Goal: Task Accomplishment & Management: Use online tool/utility

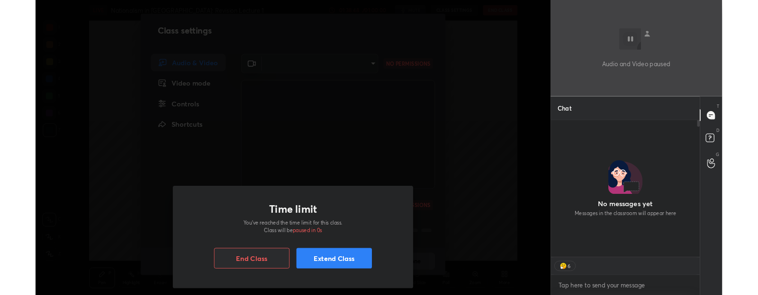
scroll to position [168, 161]
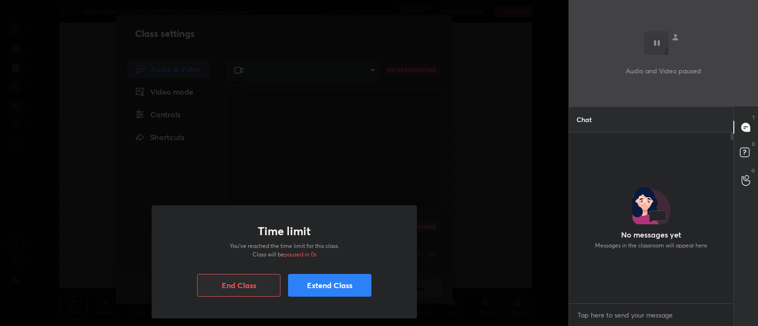
click at [327, 293] on button "Extend Class" at bounding box center [329, 285] width 83 height 23
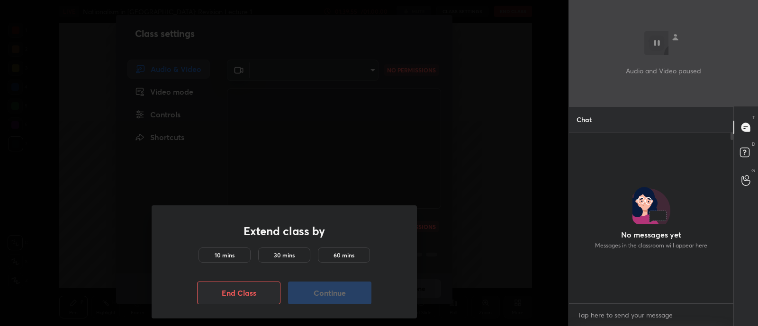
click at [293, 257] on h5 "30 mins" at bounding box center [284, 255] width 21 height 9
click at [318, 301] on button "Continue" at bounding box center [329, 293] width 83 height 23
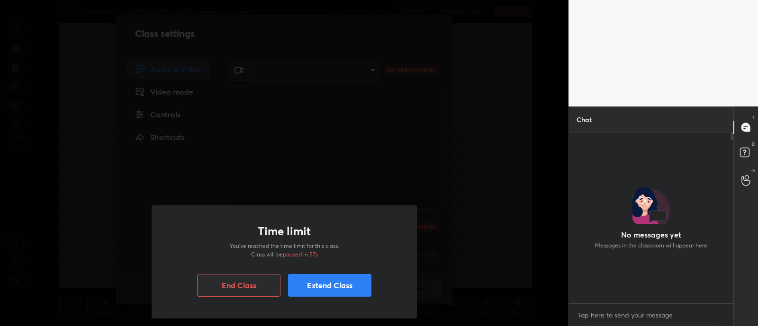
click at [305, 286] on button "Extend Class" at bounding box center [329, 285] width 83 height 23
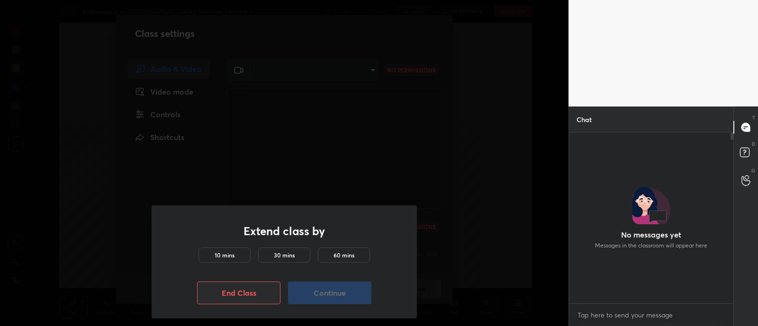
click at [240, 253] on div "10 mins" at bounding box center [224, 255] width 52 height 15
click at [313, 298] on button "Continue" at bounding box center [329, 293] width 83 height 23
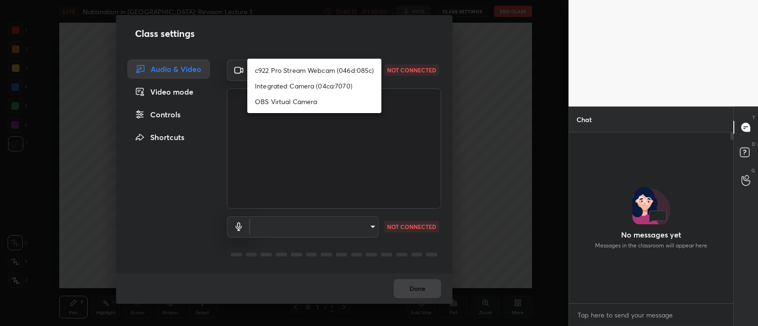
click at [336, 74] on body "1 2 3 4 5 6 7 C X Z C X Z E E Erase all H H LIVE Nationalism in [GEOGRAPHIC_DAT…" at bounding box center [379, 163] width 758 height 326
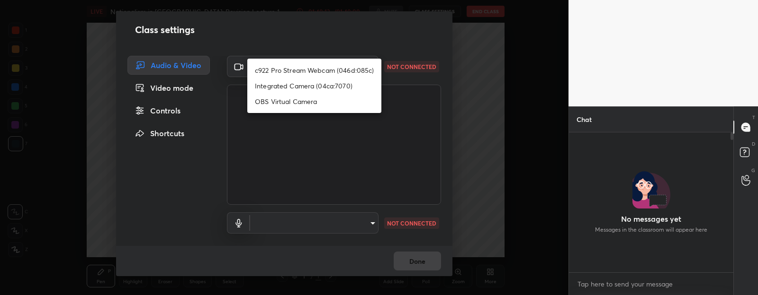
scroll to position [3, 3]
type textarea "x"
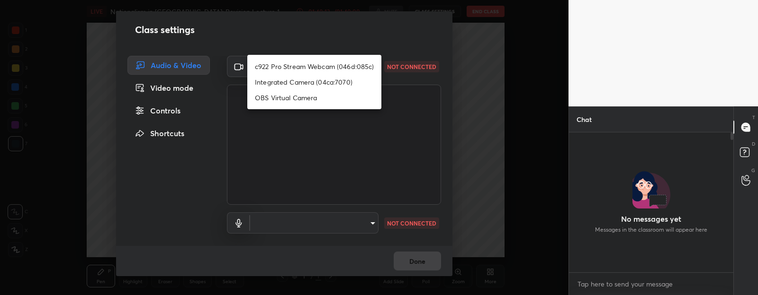
click at [337, 44] on div at bounding box center [379, 147] width 758 height 295
click at [331, 61] on body "1 2 3 4 5 6 7 C X Z C X Z E E Erase all H H LIVE Nationalism in [GEOGRAPHIC_DAT…" at bounding box center [379, 147] width 758 height 295
click at [331, 64] on li "c922 Pro Stream Webcam (046d:085c)" at bounding box center [314, 67] width 134 height 16
type input "616e462ce49f2b731acc27ff55898988f573ff044000118a447989de77fda927"
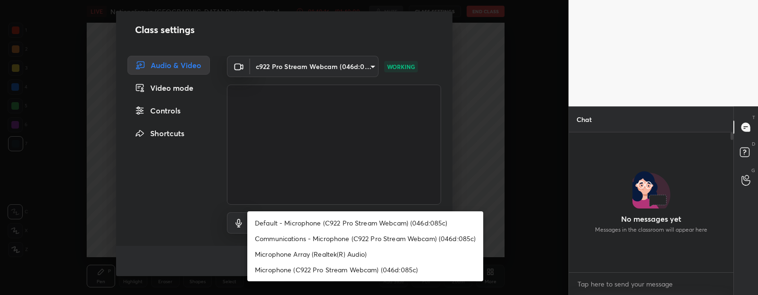
click at [318, 227] on body "1 2 3 4 5 6 7 C X Z C X Z E E Erase all H H LIVE Nationalism in [GEOGRAPHIC_DAT…" at bounding box center [379, 147] width 758 height 295
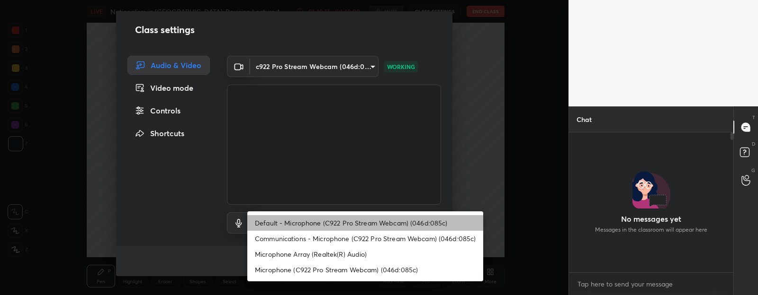
click at [320, 225] on li "Default - Microphone (C922 Pro Stream Webcam) (046d:085c)" at bounding box center [365, 223] width 236 height 16
type input "default"
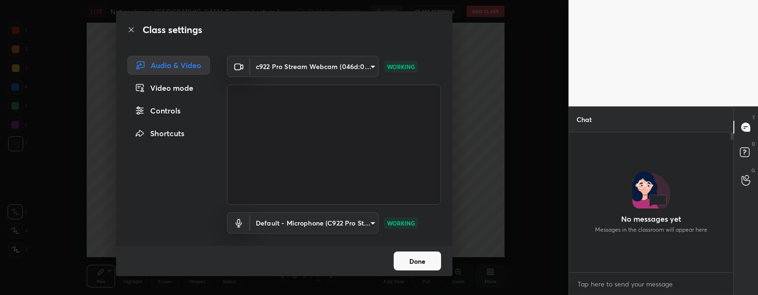
click at [429, 267] on button "Done" at bounding box center [417, 261] width 47 height 19
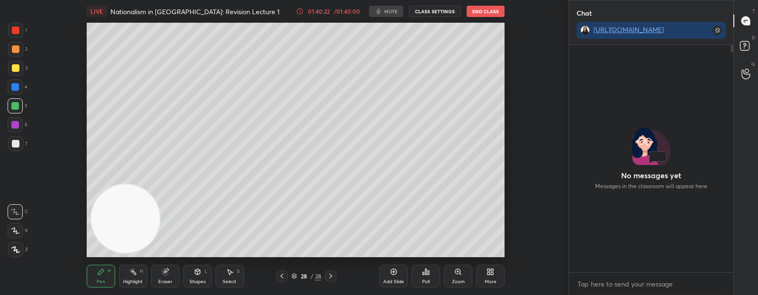
scroll to position [248, 161]
click at [490, 6] on button "End Class" at bounding box center [485, 11] width 38 height 11
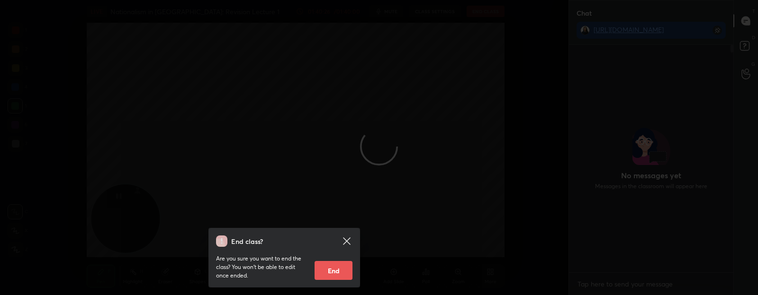
click at [326, 278] on button "End" at bounding box center [333, 270] width 38 height 19
type textarea "x"
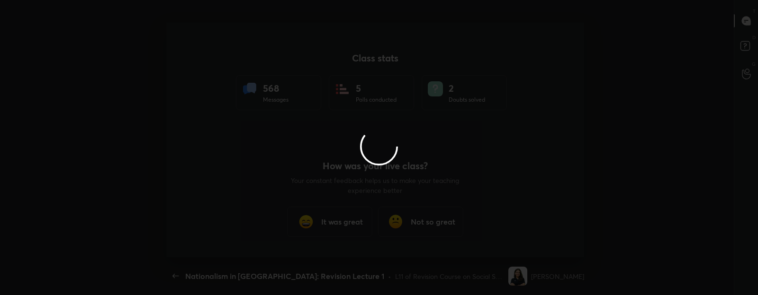
scroll to position [0, 0]
